Goal: Task Accomplishment & Management: Manage account settings

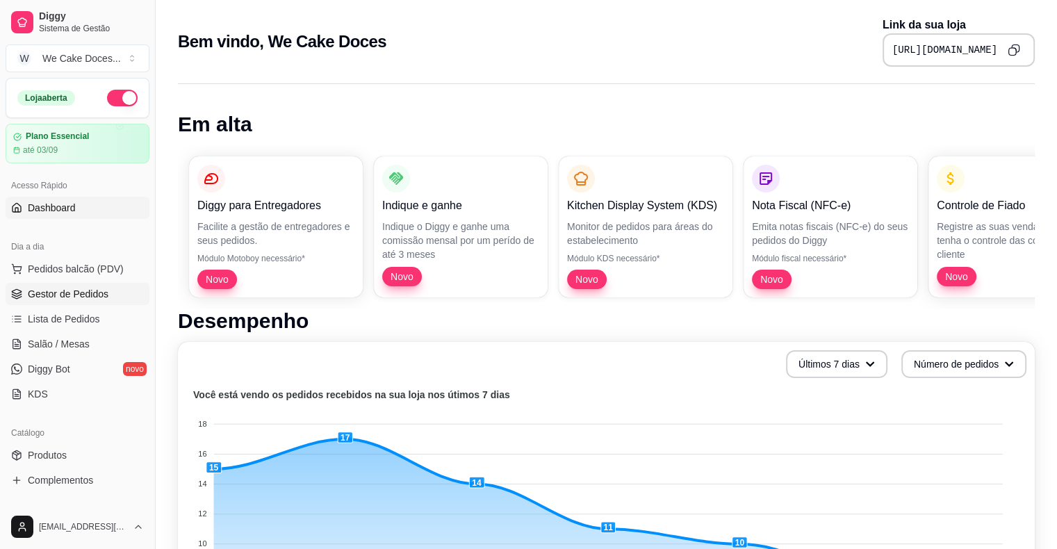
click at [53, 297] on span "Gestor de Pedidos" at bounding box center [68, 294] width 81 height 14
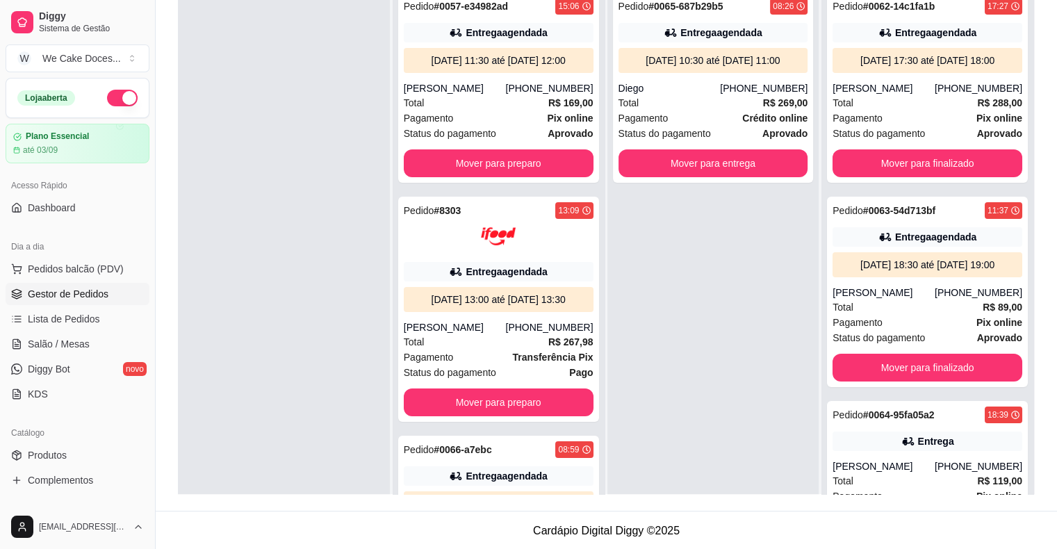
scroll to position [211, 0]
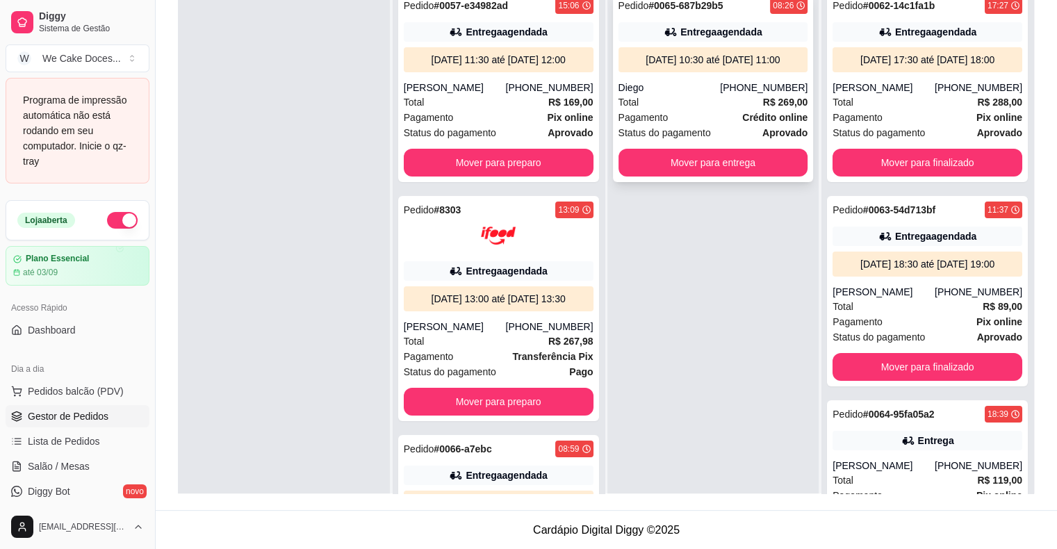
click at [707, 130] on div "Status do pagamento aprovado" at bounding box center [713, 132] width 190 height 15
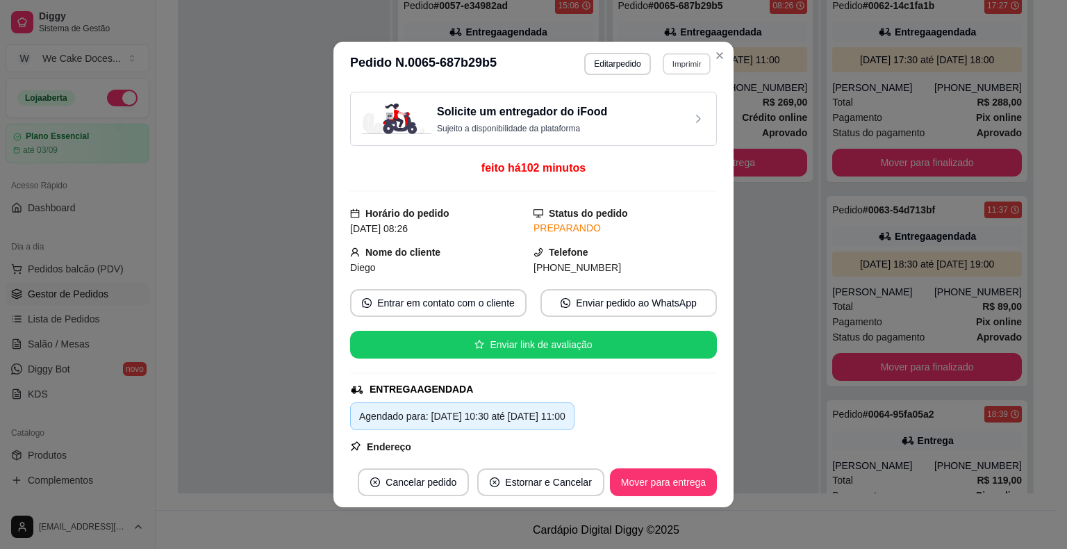
click at [677, 67] on button "Imprimir" at bounding box center [687, 64] width 48 height 22
click at [641, 113] on button "IMPRESSORA" at bounding box center [656, 113] width 97 height 22
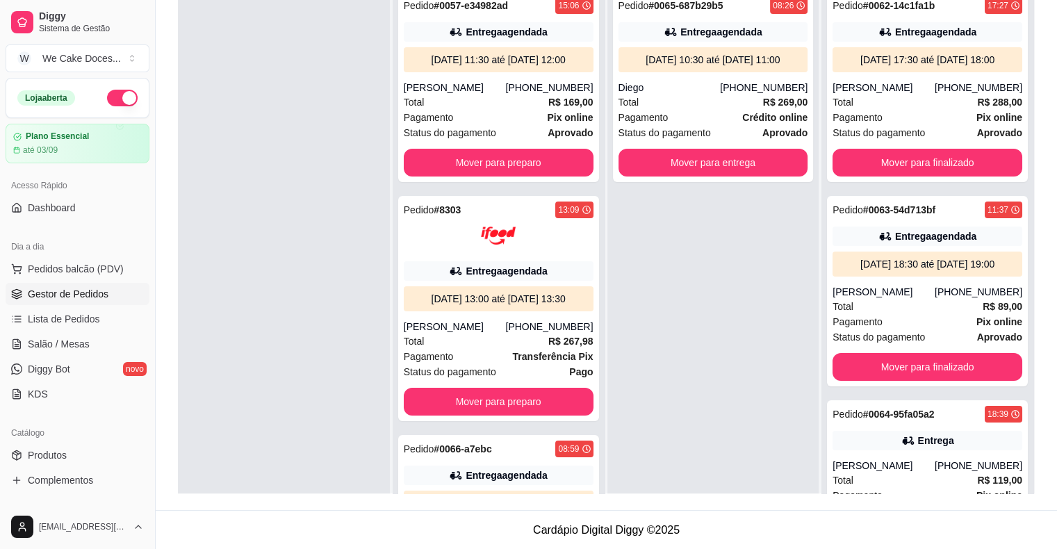
click at [759, 527] on footer "Cardápio Digital Diggy © 2025" at bounding box center [606, 530] width 901 height 40
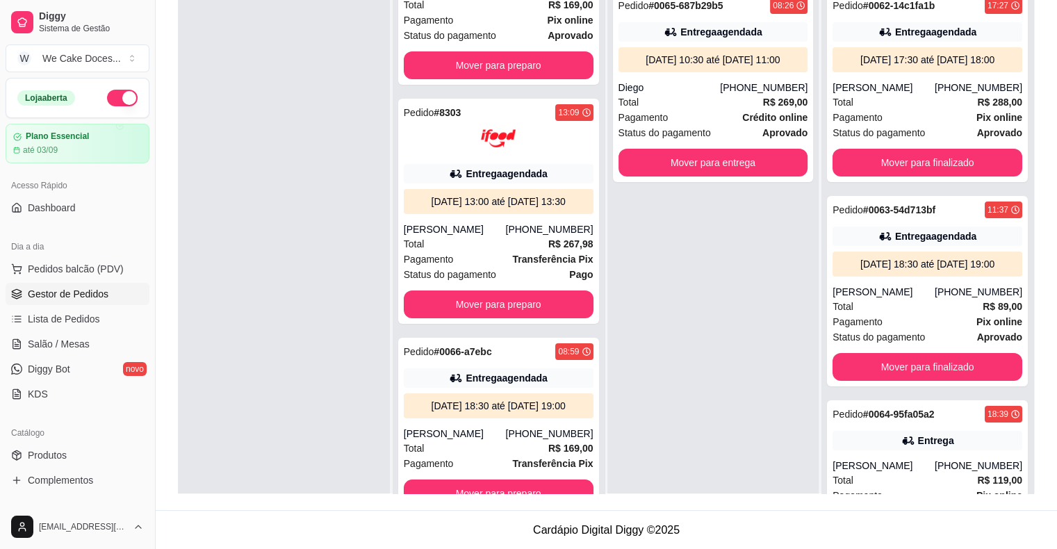
scroll to position [139, 0]
drag, startPoint x: 583, startPoint y: 405, endPoint x: 593, endPoint y: 397, distance: 12.8
click at [593, 397] on div "Pedido # 0057-e34982ad 15:06 Entrega agendada 24/08/25 às 11:30 até 24/08/25 às…" at bounding box center [499, 257] width 212 height 549
click at [621, 392] on div "Pedido # 0065-687b29b5 08:26 Entrega agendada 23/08/25 às 10:30 até 23/08/25 às…" at bounding box center [713, 257] width 212 height 549
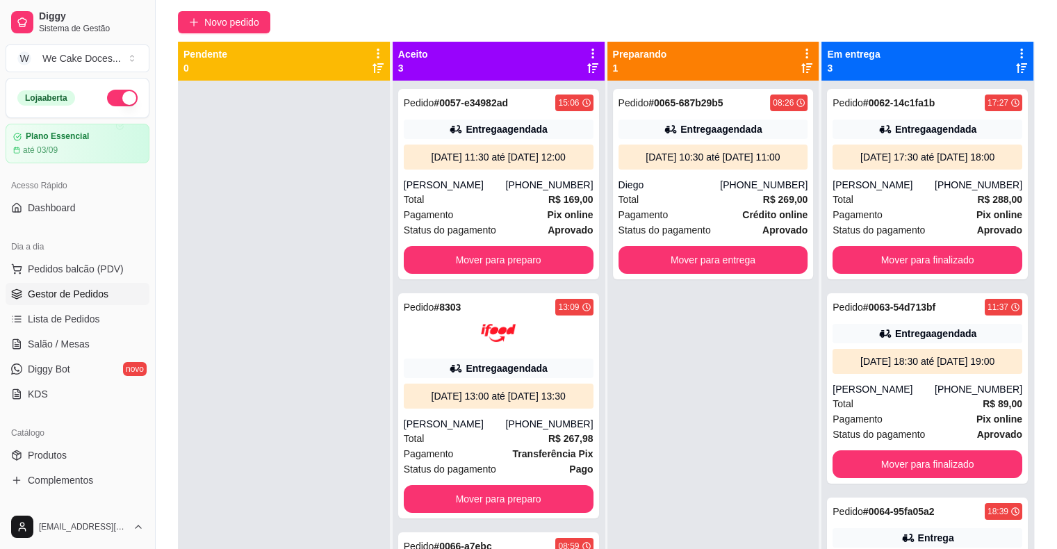
scroll to position [115, 0]
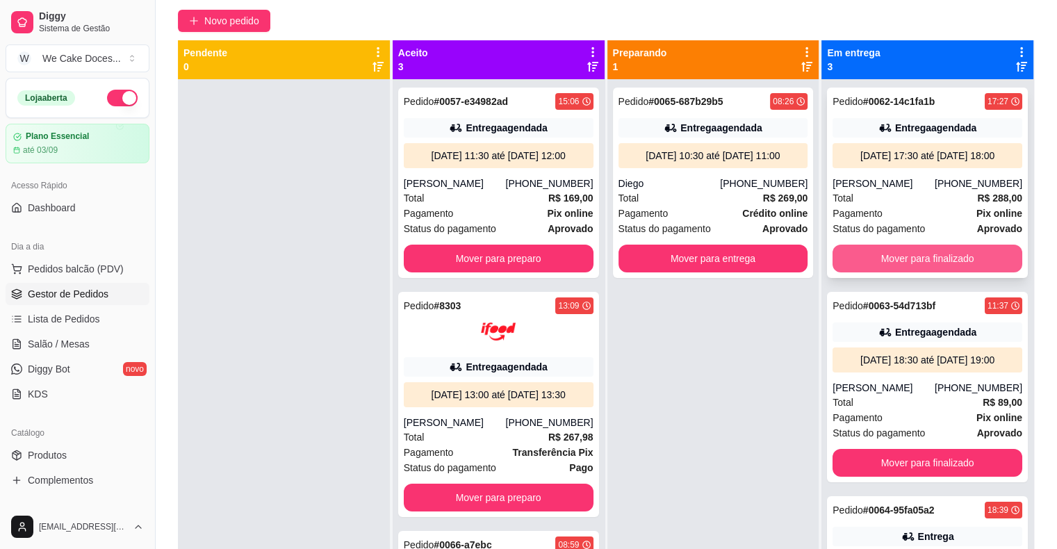
click at [931, 272] on button "Mover para finalizado" at bounding box center [927, 259] width 190 height 28
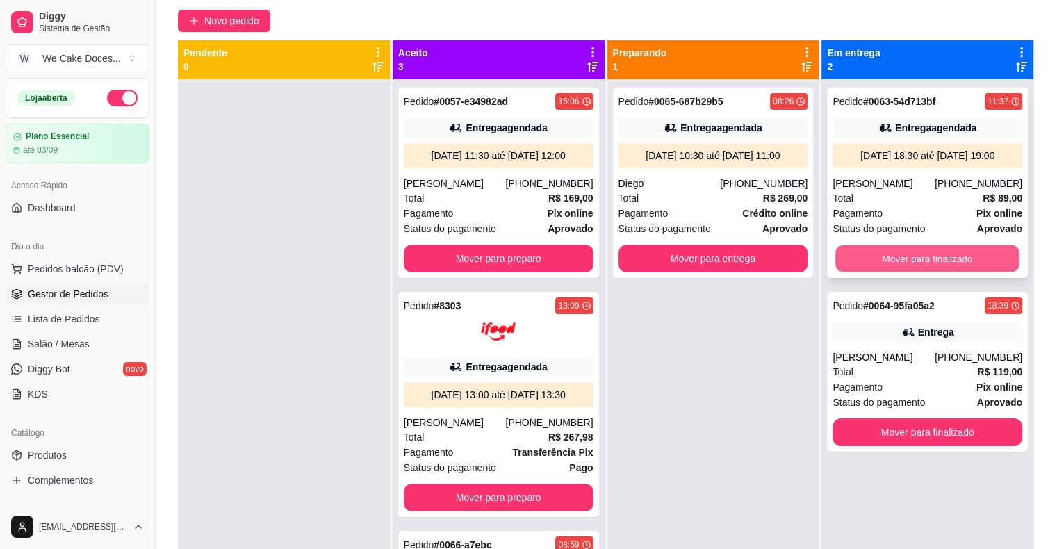
click at [930, 268] on button "Mover para finalizado" at bounding box center [927, 258] width 184 height 27
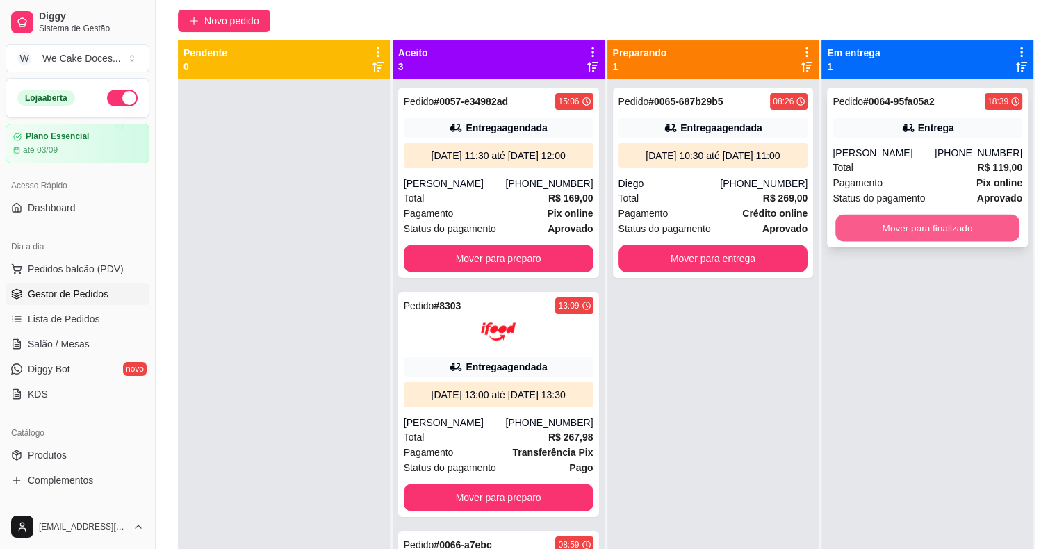
click at [920, 233] on button "Mover para finalizado" at bounding box center [927, 228] width 184 height 27
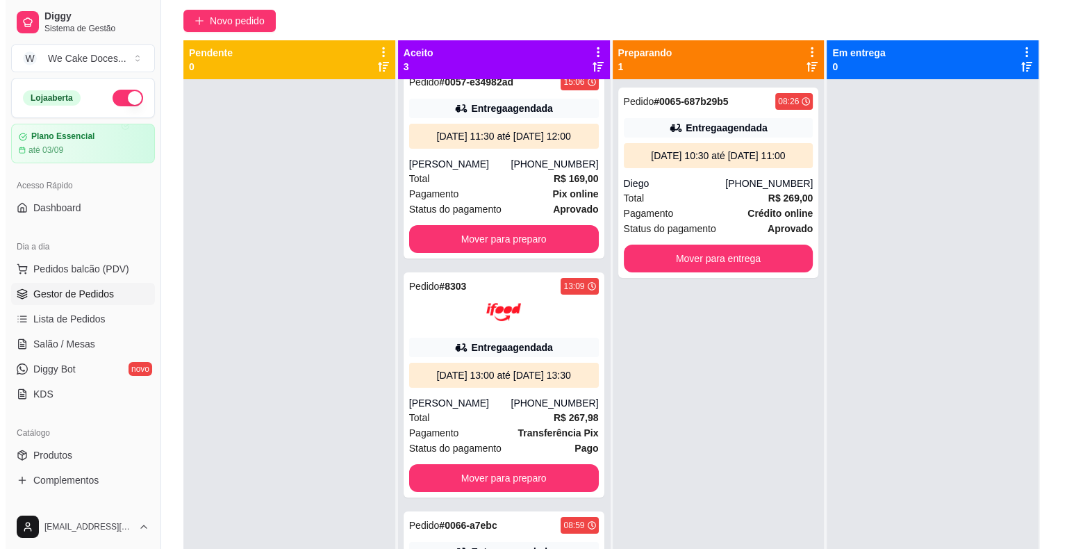
scroll to position [0, 0]
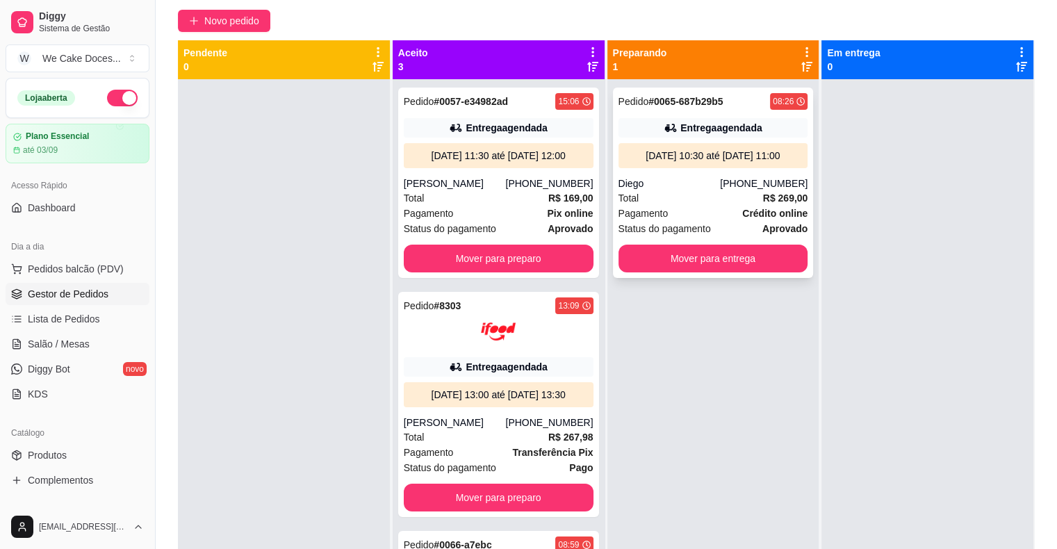
click at [670, 199] on div "Total R$ 269,00" at bounding box center [713, 197] width 190 height 15
click at [706, 218] on div "Pagamento Crédito online" at bounding box center [713, 213] width 190 height 15
